Goal: Task Accomplishment & Management: Manage account settings

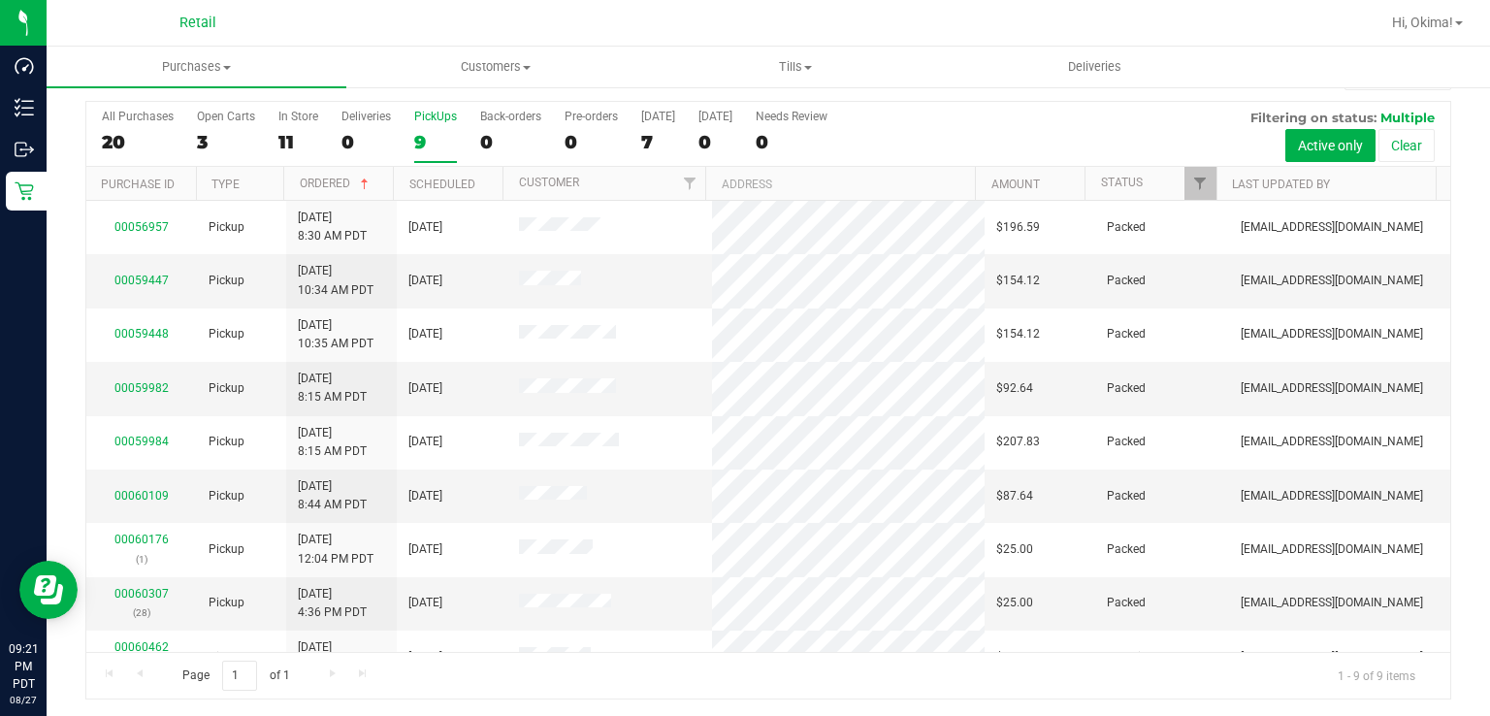
scroll to position [30, 0]
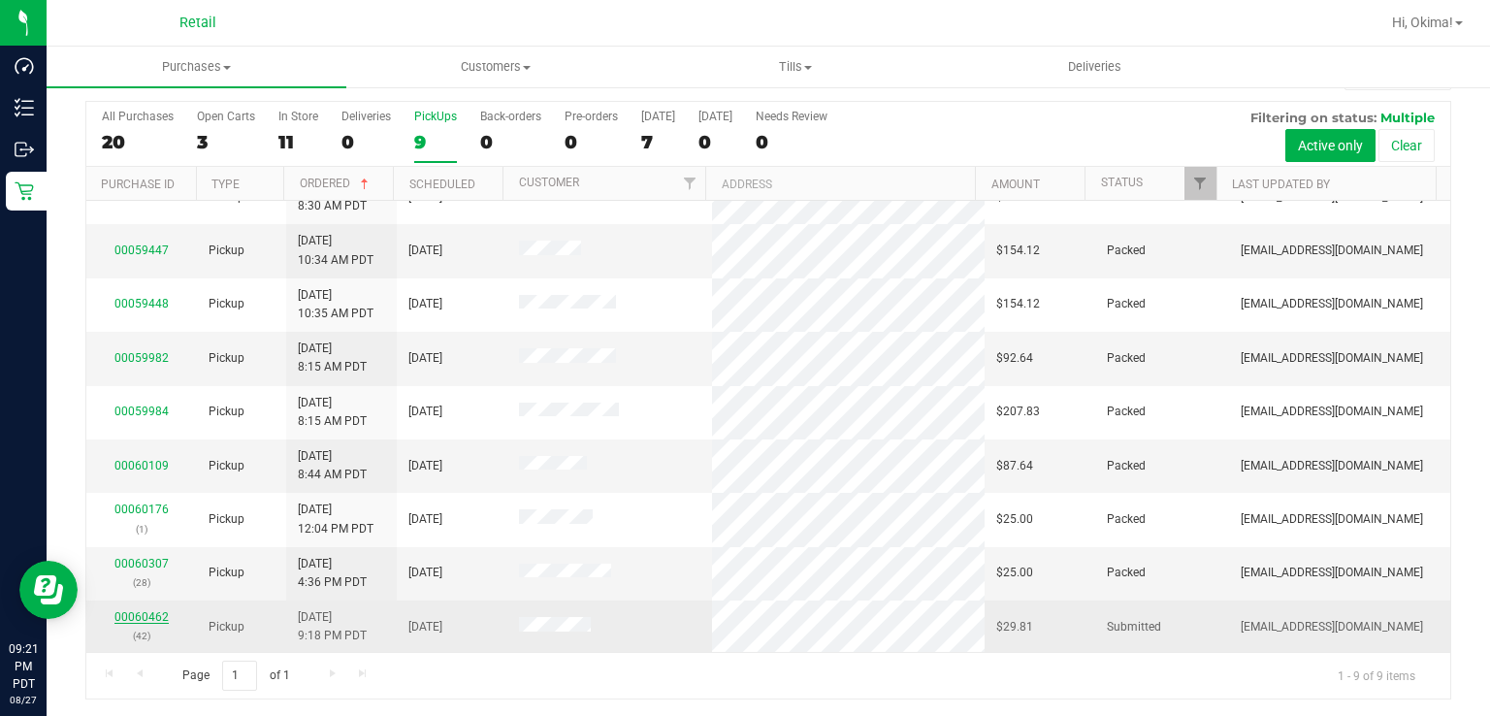
click at [124, 614] on link "00060462" at bounding box center [141, 617] width 54 height 14
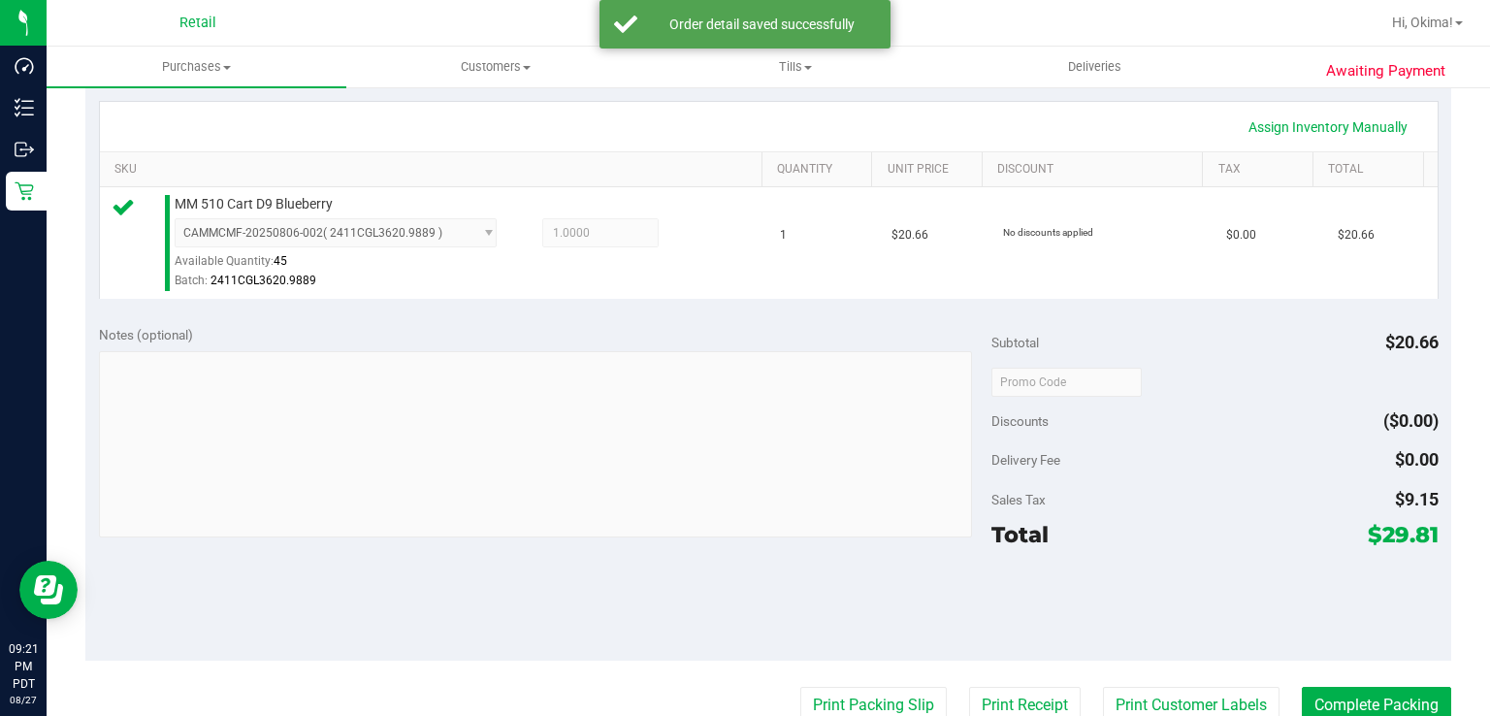
scroll to position [433, 0]
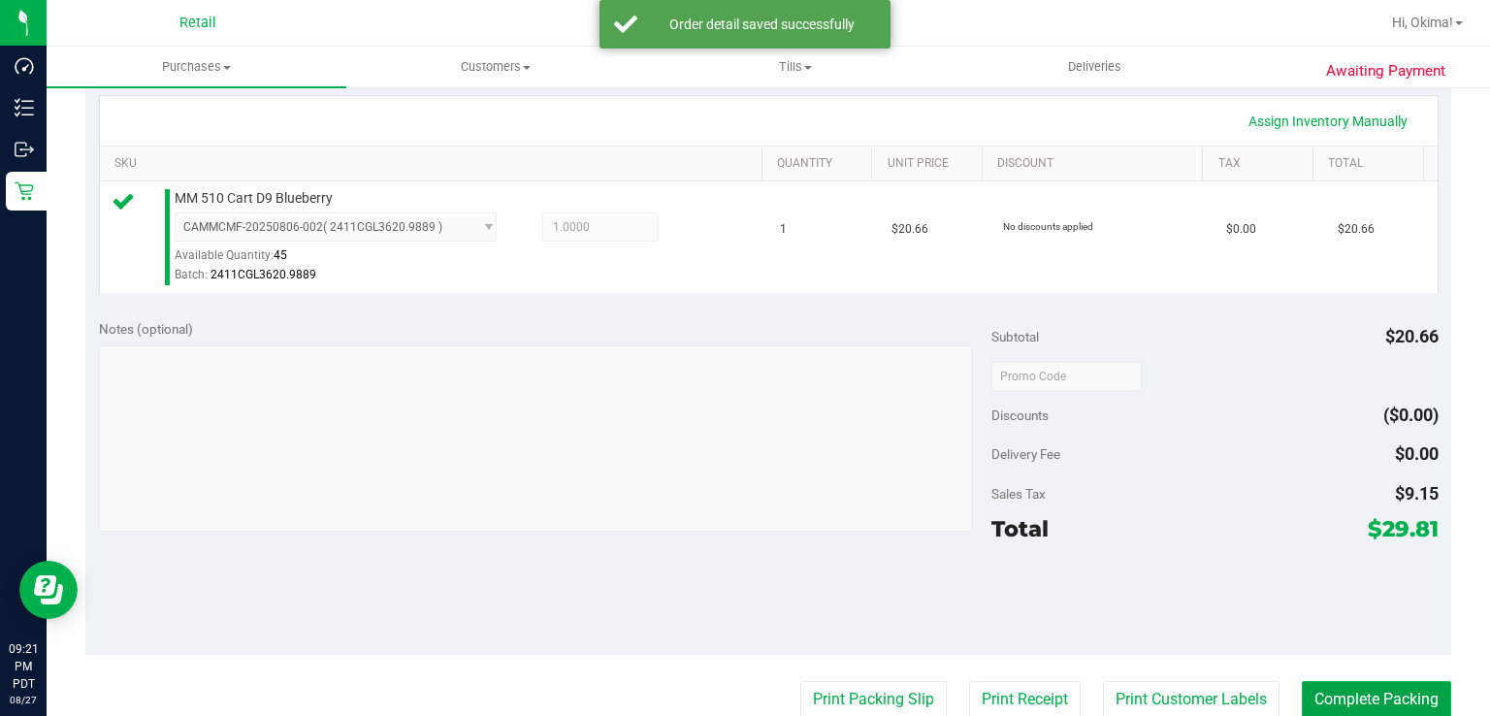
click at [1369, 683] on button "Complete Packing" at bounding box center [1375, 699] width 149 height 37
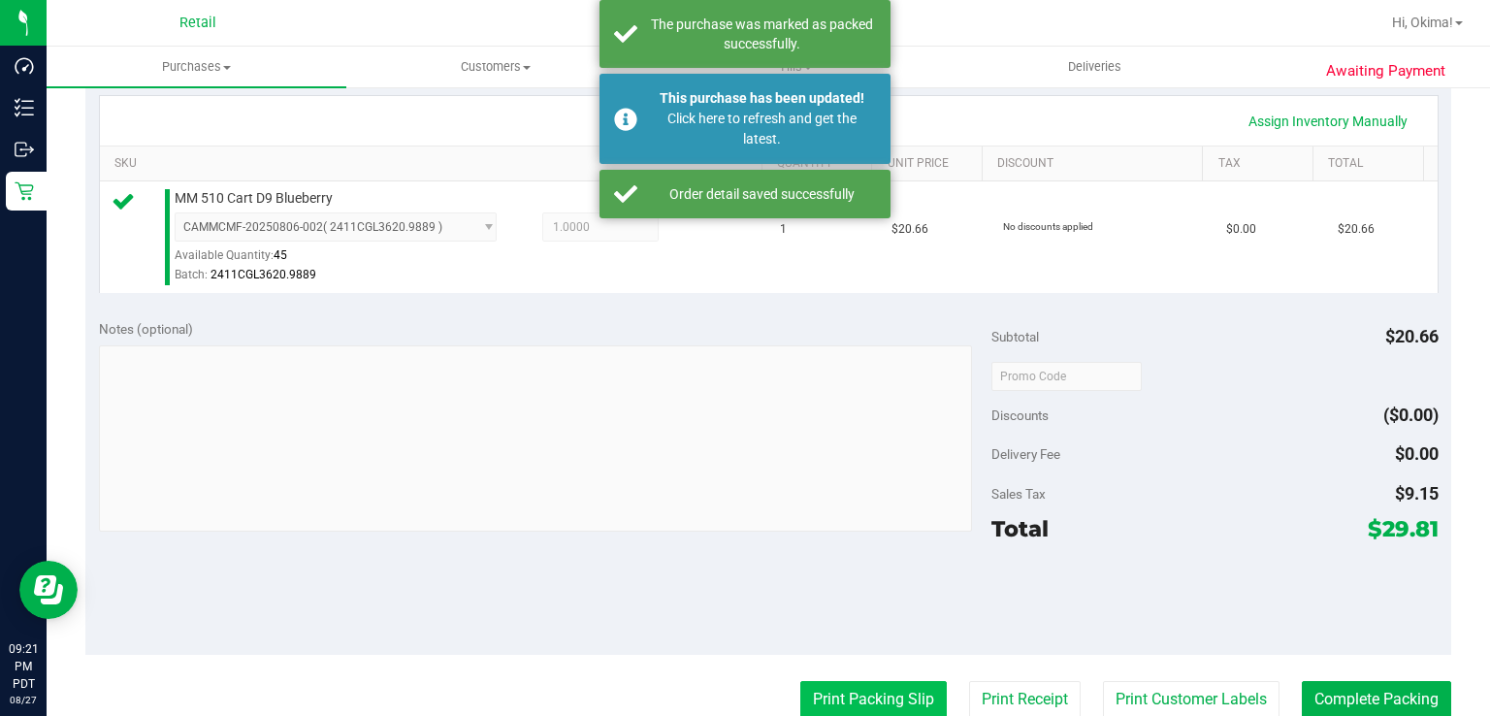
click at [863, 697] on button "Print Packing Slip" at bounding box center [873, 699] width 146 height 37
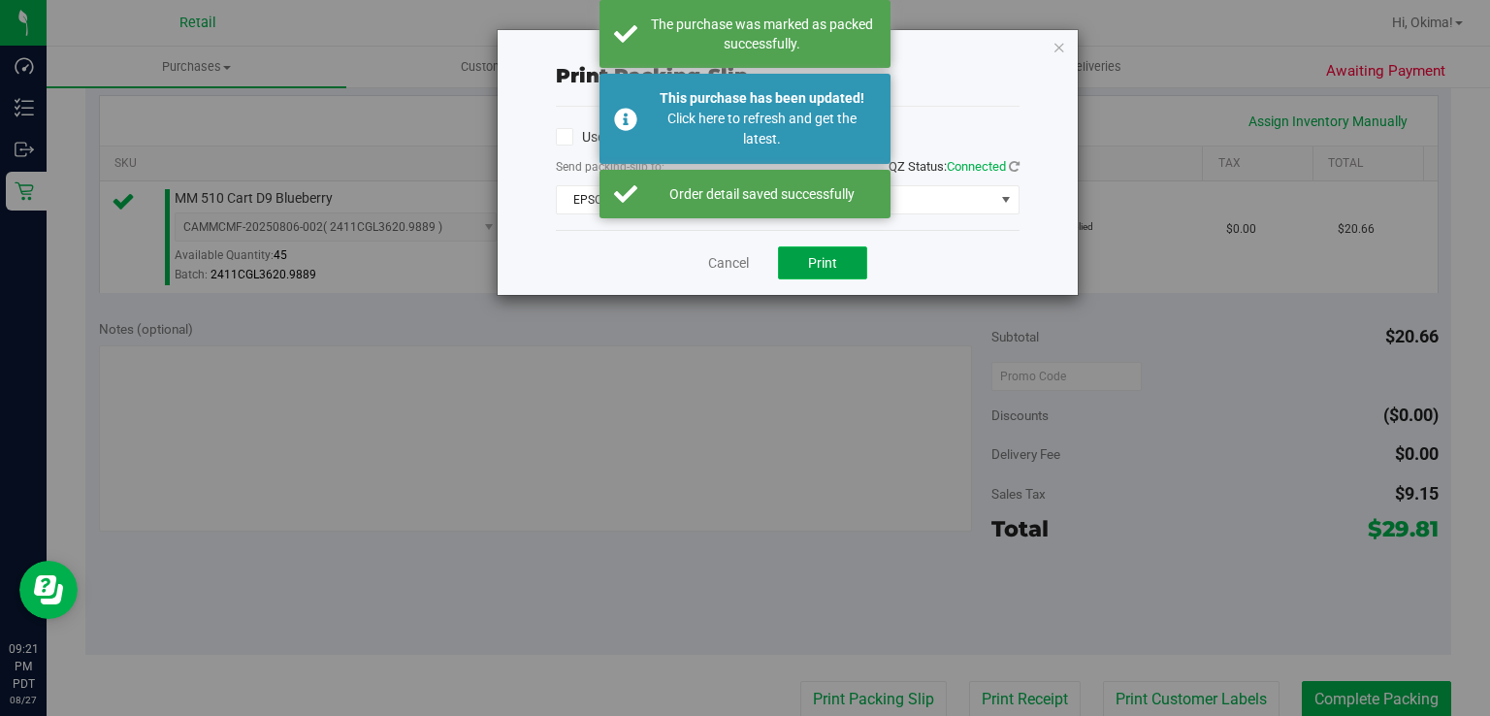
click at [830, 256] on span "Print" at bounding box center [822, 263] width 29 height 16
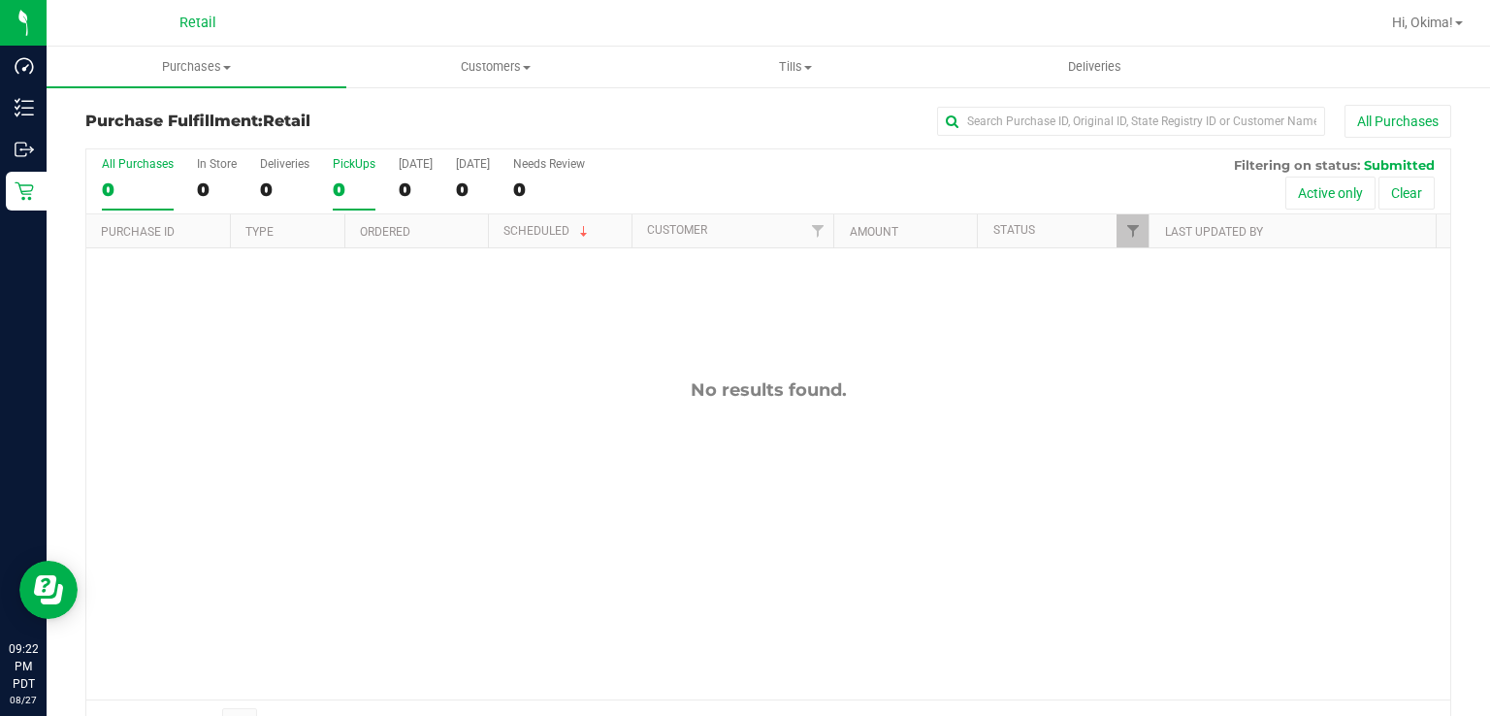
click at [342, 178] on div "0" at bounding box center [354, 189] width 43 height 22
click at [0, 0] on input "PickUps 0" at bounding box center [0, 0] width 0 height 0
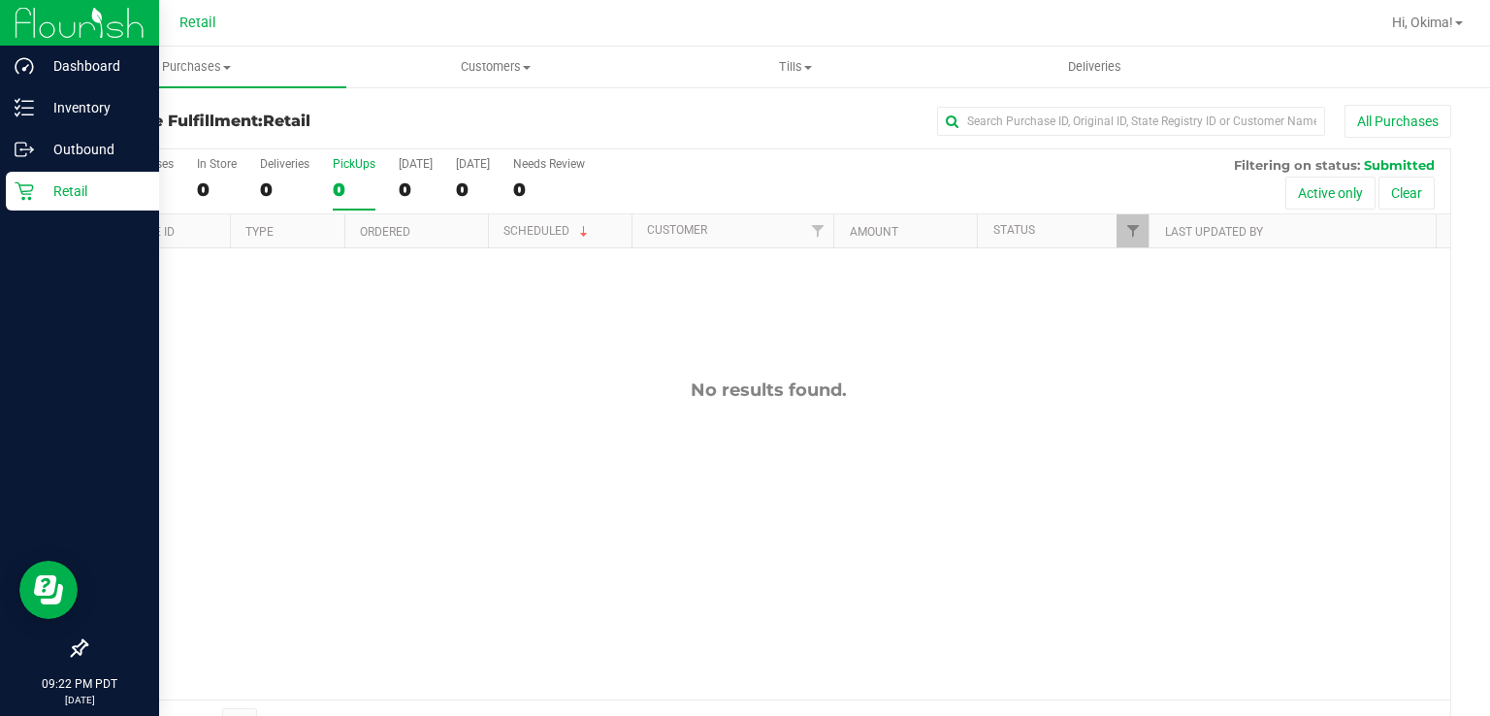
click at [0, 201] on link "Retail" at bounding box center [79, 193] width 159 height 42
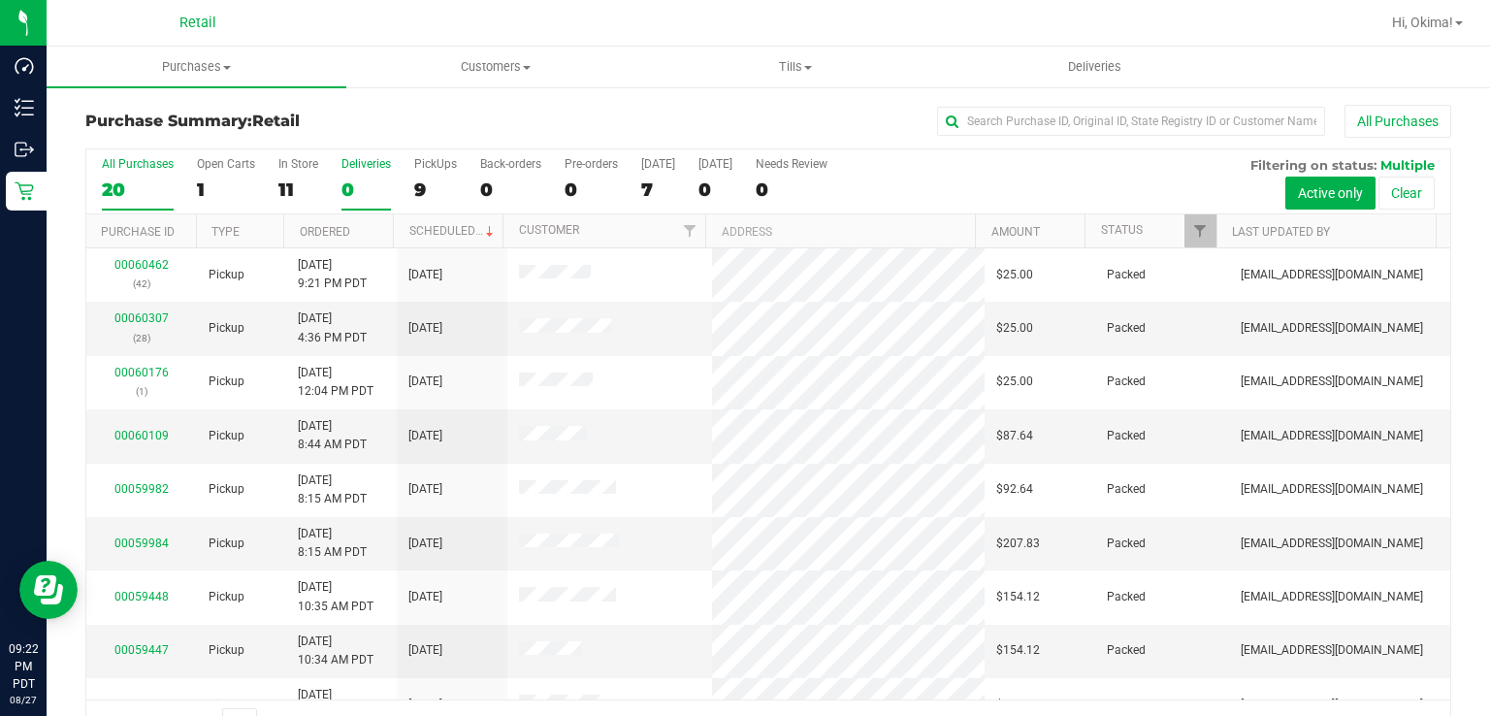
click at [366, 194] on div "0" at bounding box center [365, 189] width 49 height 22
click at [0, 0] on input "Deliveries 0" at bounding box center [0, 0] width 0 height 0
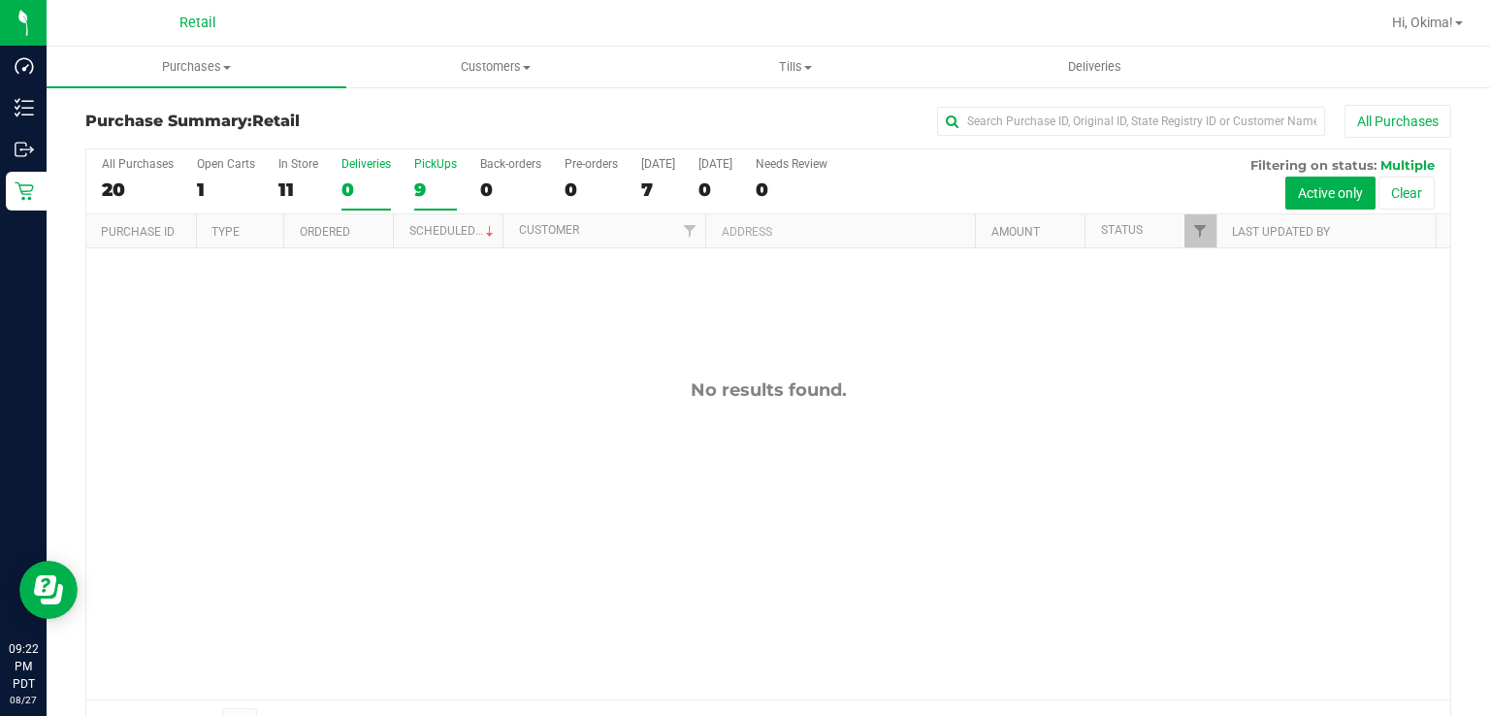
click at [438, 181] on div "9" at bounding box center [435, 189] width 43 height 22
click at [0, 0] on input "PickUps 9" at bounding box center [0, 0] width 0 height 0
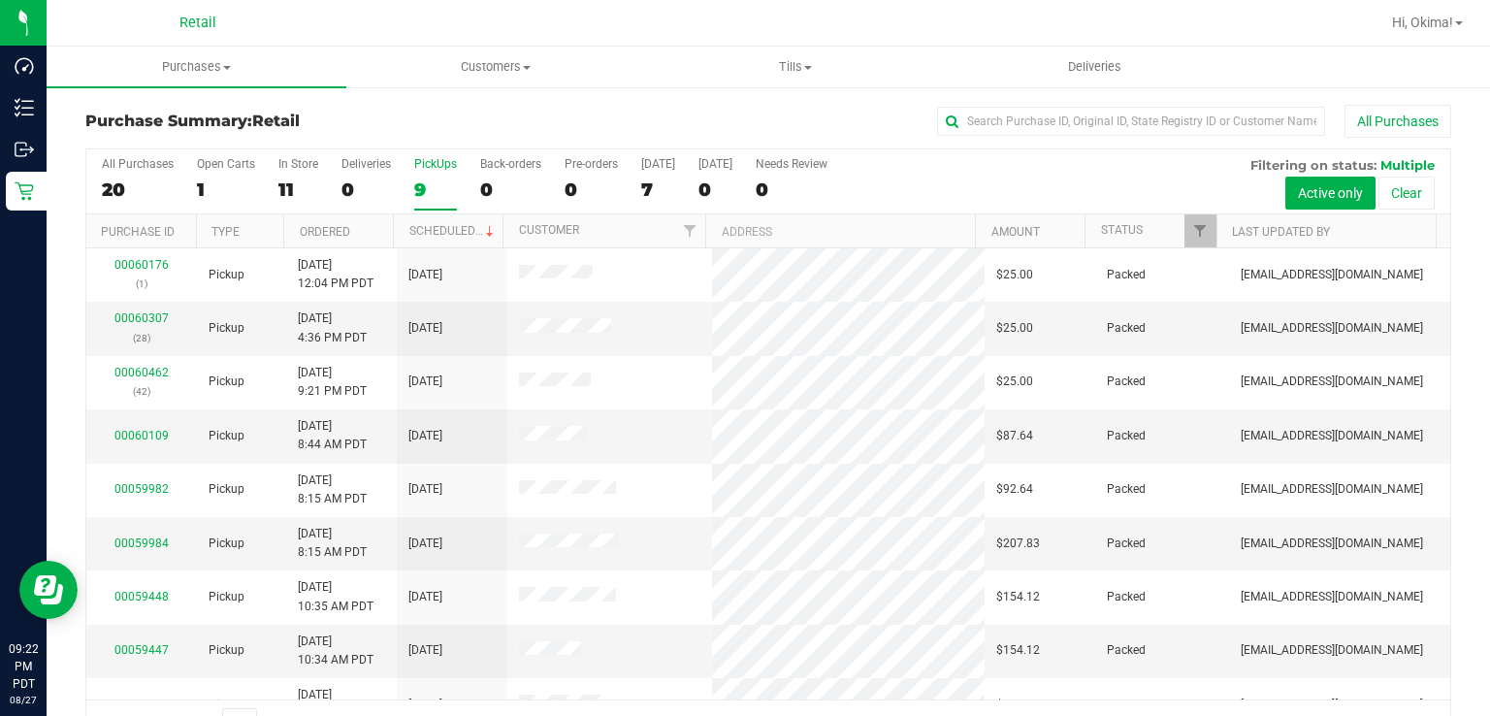
click at [366, 229] on th "Ordered" at bounding box center [338, 231] width 110 height 34
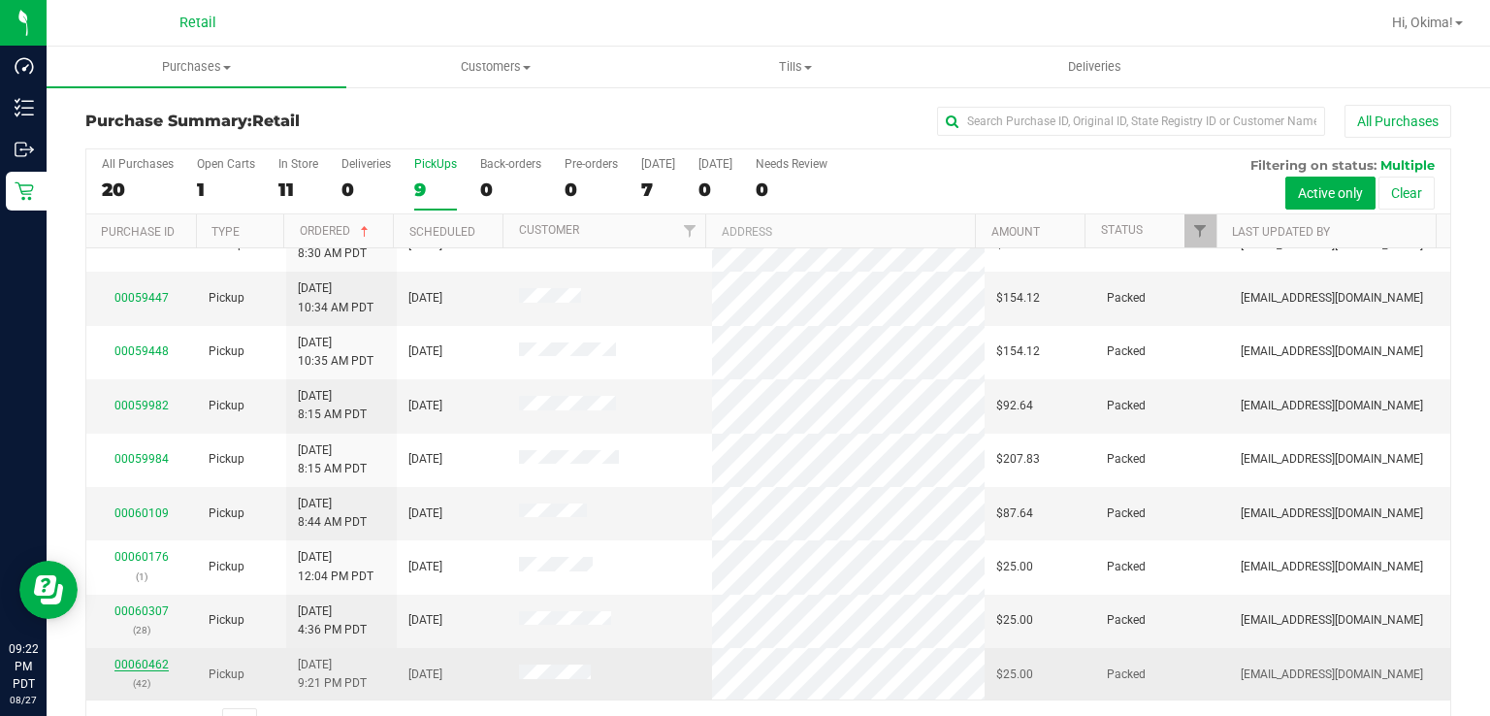
click at [145, 663] on link "00060462" at bounding box center [141, 665] width 54 height 14
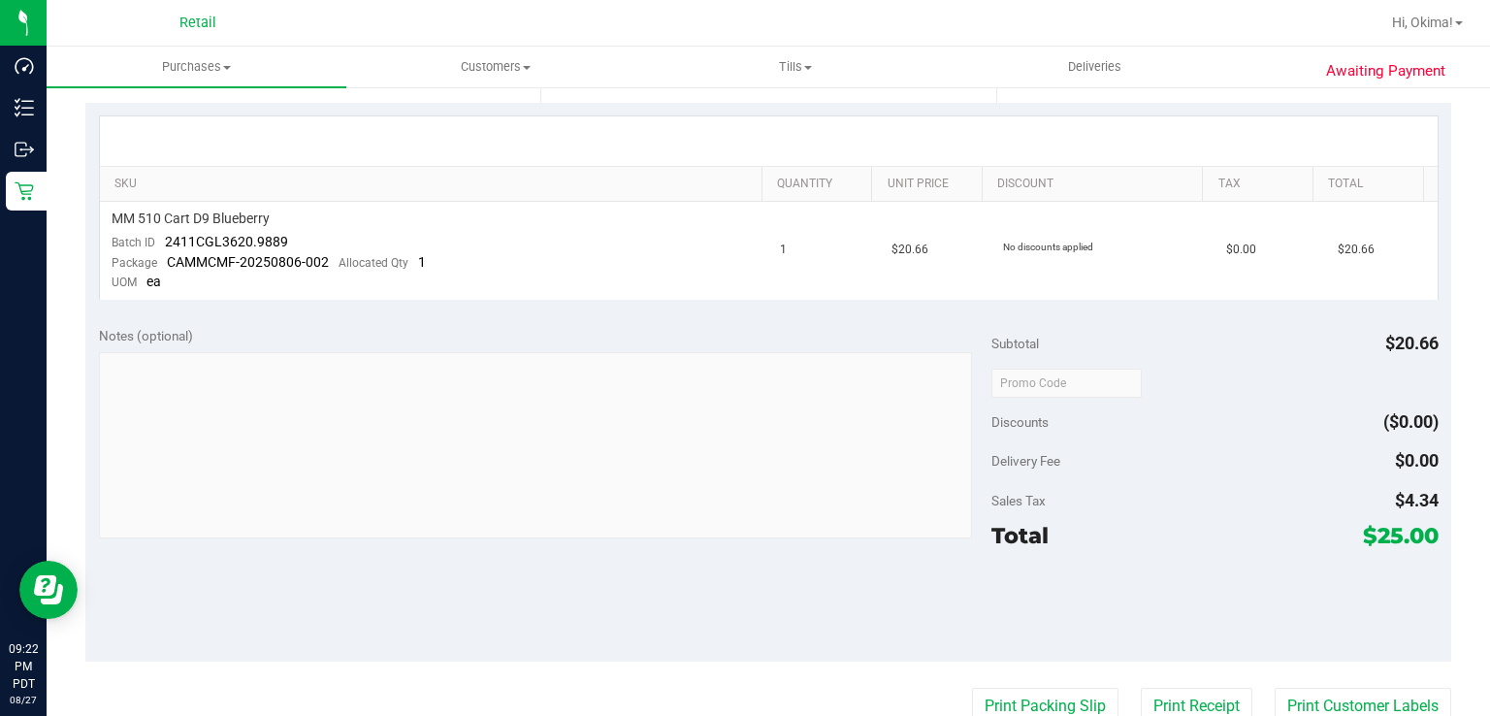
scroll to position [448, 0]
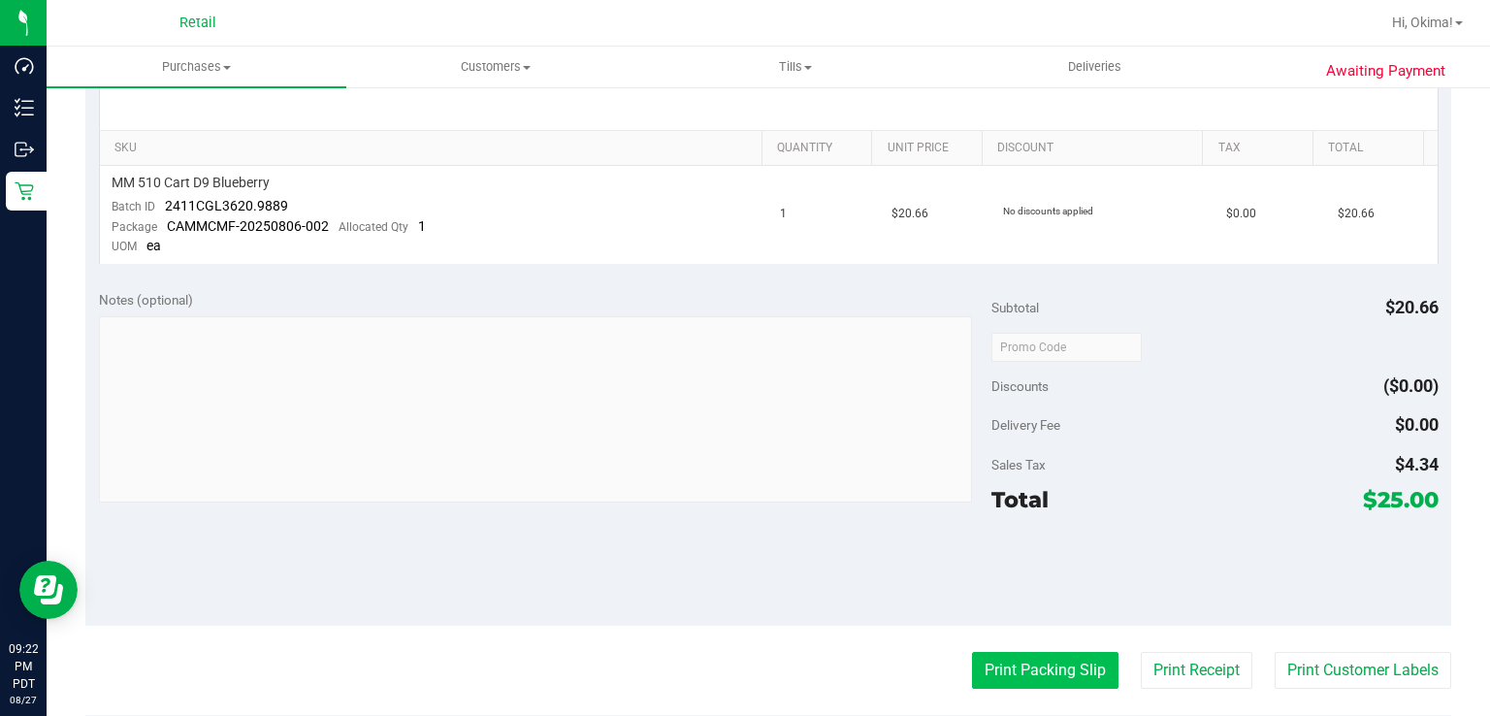
click at [1027, 659] on button "Print Packing Slip" at bounding box center [1045, 670] width 146 height 37
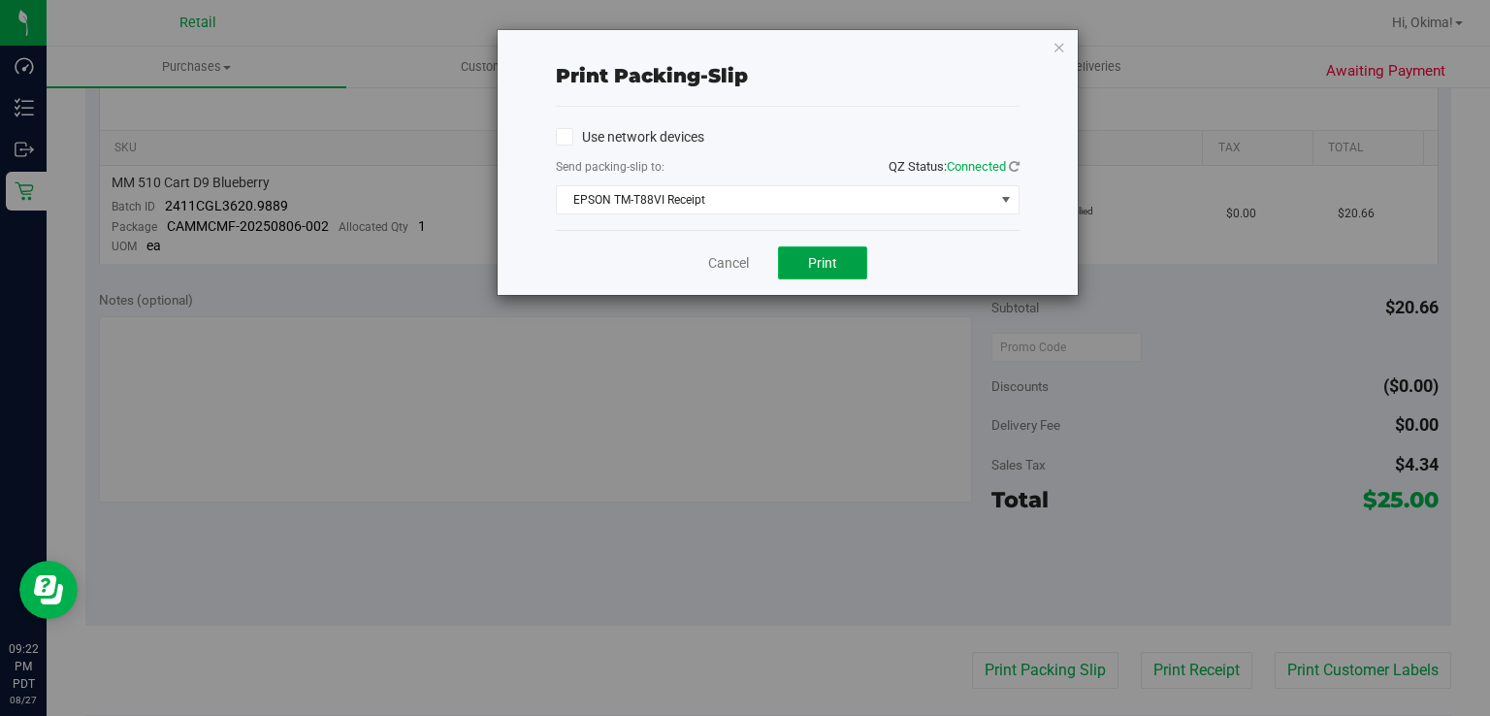
click at [822, 271] on button "Print" at bounding box center [822, 262] width 89 height 33
click at [685, 273] on div "Cancel Print" at bounding box center [788, 262] width 464 height 65
click at [708, 260] on link "Cancel" at bounding box center [728, 263] width 41 height 20
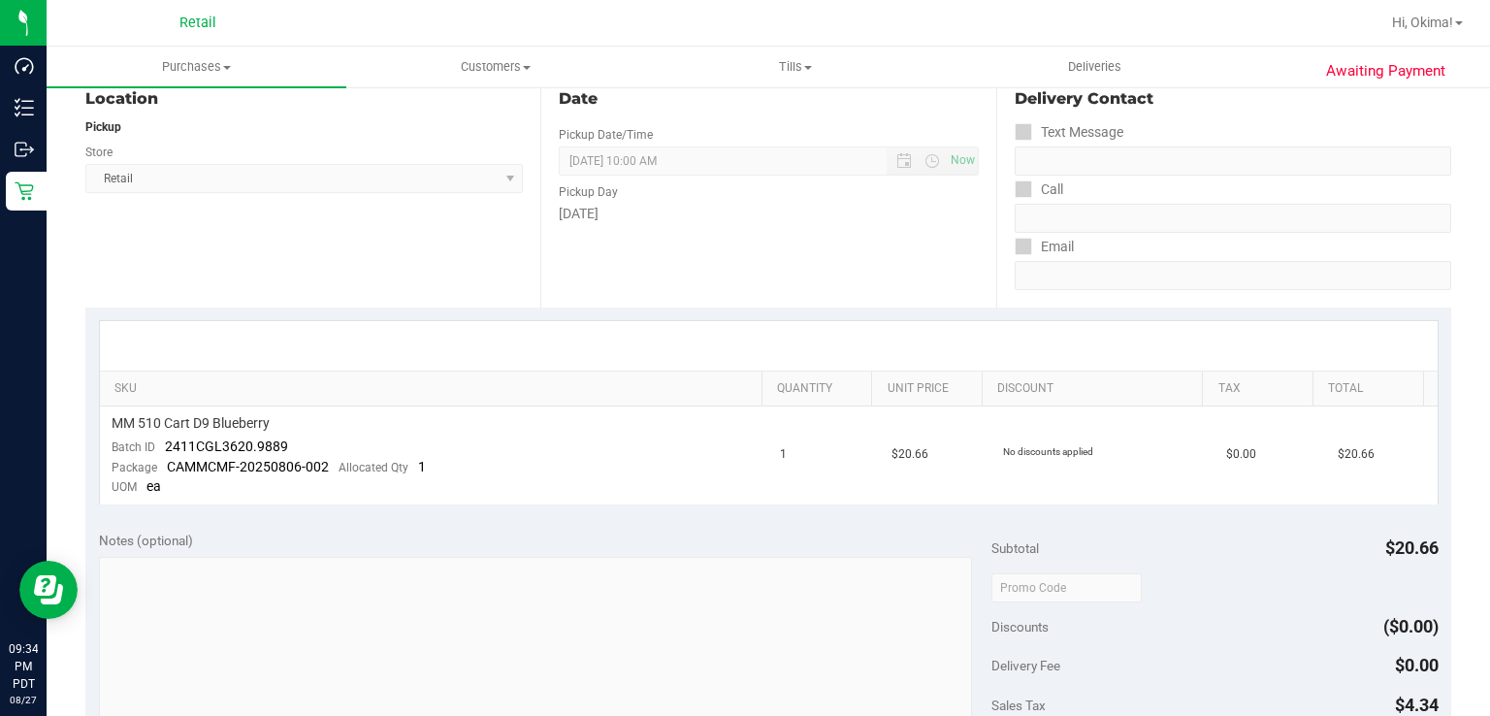
scroll to position [91, 0]
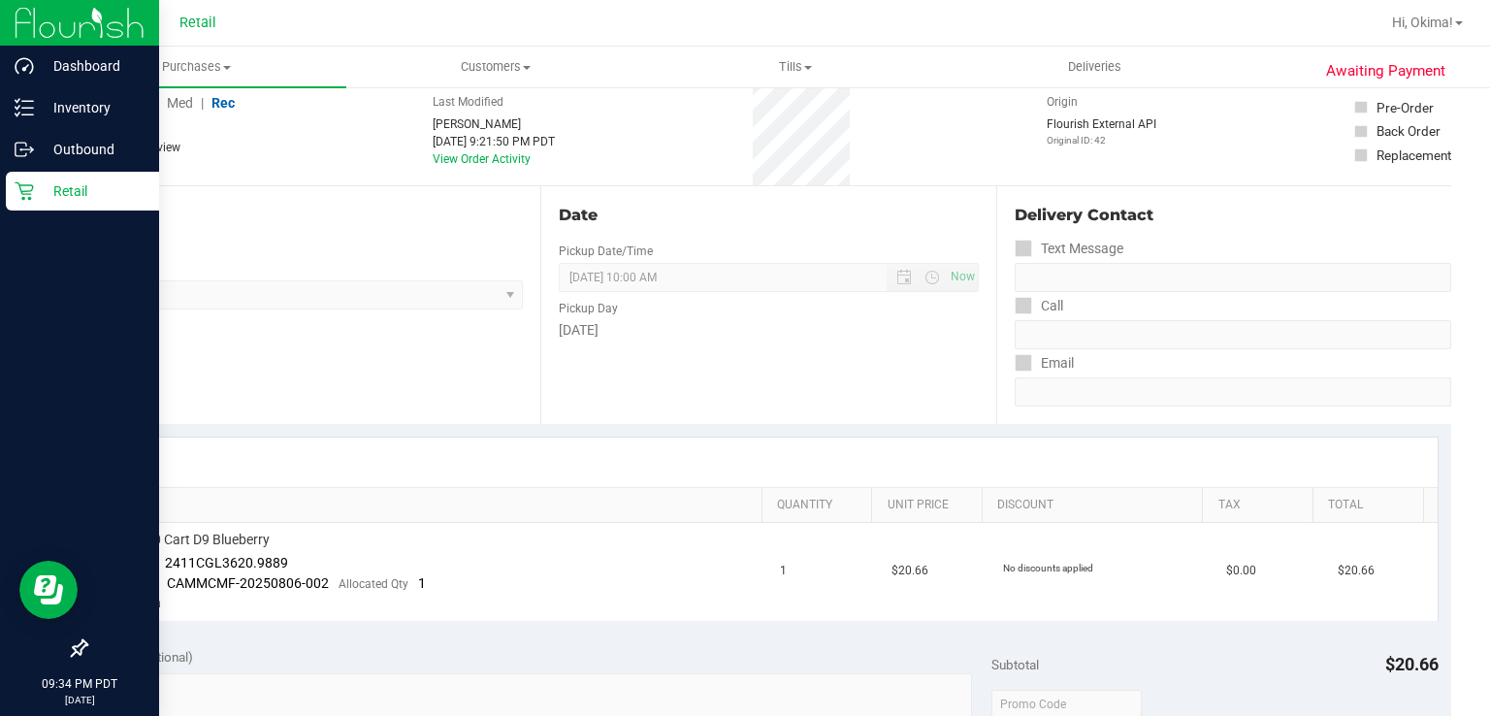
click at [8, 202] on div "Retail" at bounding box center [82, 191] width 153 height 39
